Goal: Task Accomplishment & Management: Manage account settings

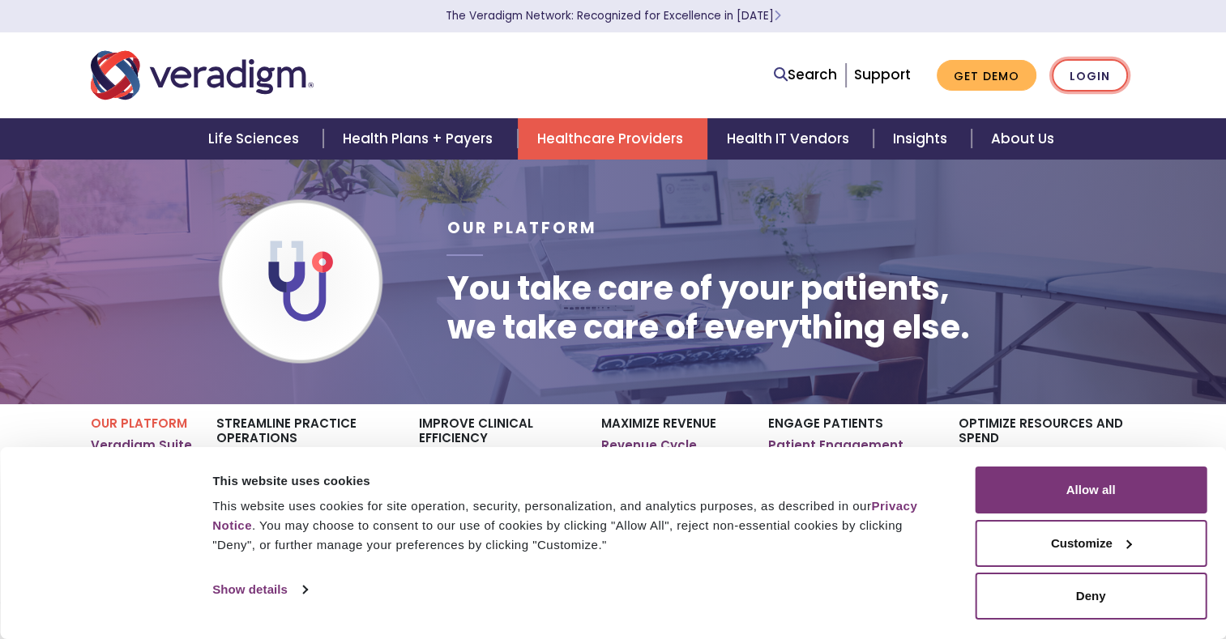
click at [1091, 74] on link "Login" at bounding box center [1090, 75] width 76 height 33
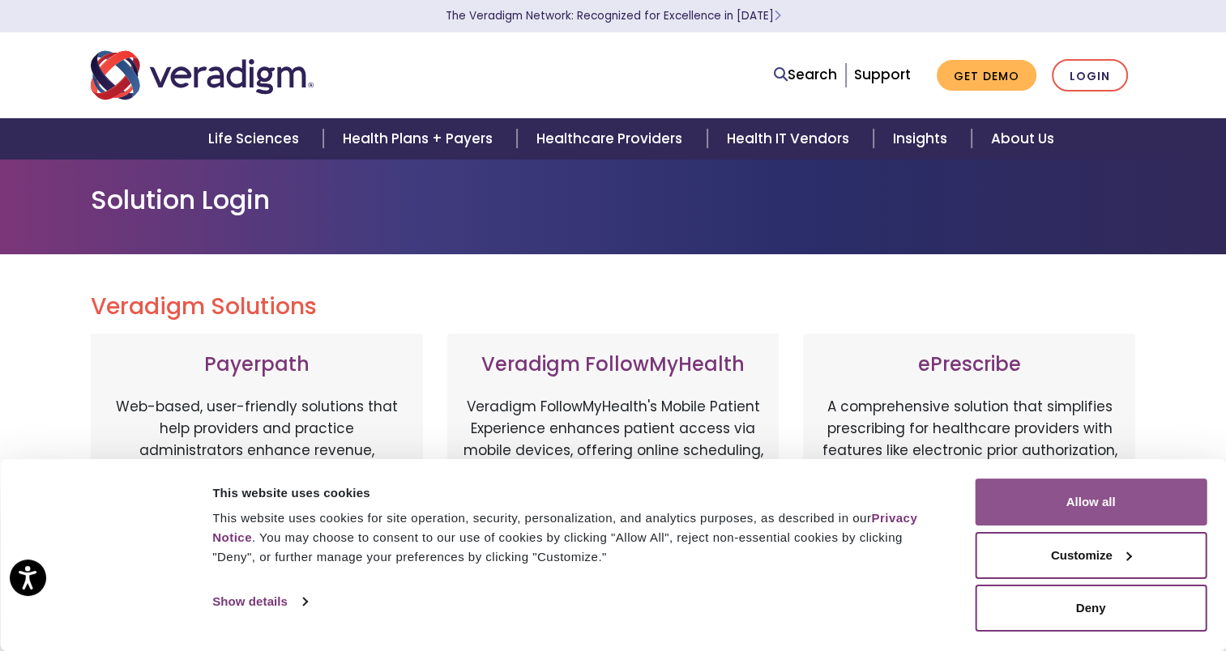
click at [1088, 497] on button "Allow all" at bounding box center [1091, 502] width 232 height 47
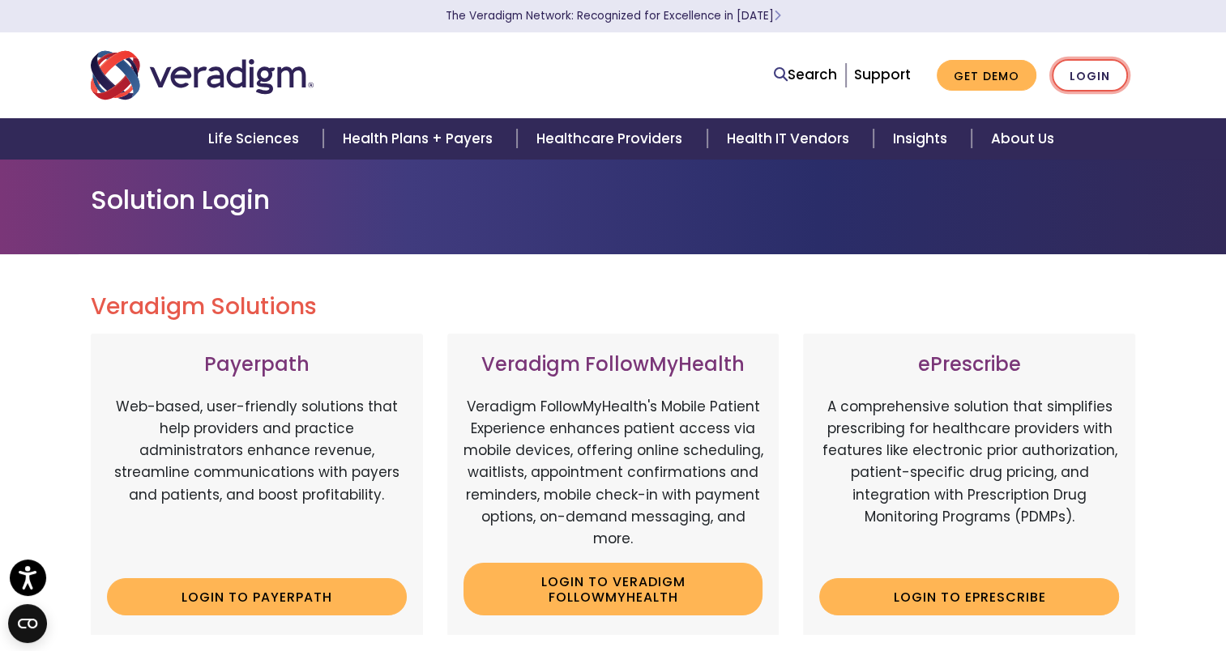
click at [1095, 81] on link "Login" at bounding box center [1090, 75] width 76 height 33
